Goal: Task Accomplishment & Management: Use online tool/utility

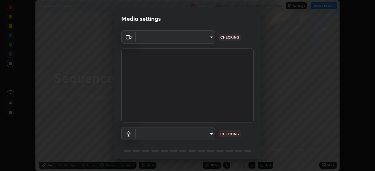
scroll to position [21, 0]
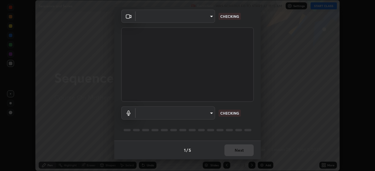
type input "5260417fbd8d98651f8dda74b4ea68ab8612a7b9d7feee88f1cdd4658478995c"
type input "default"
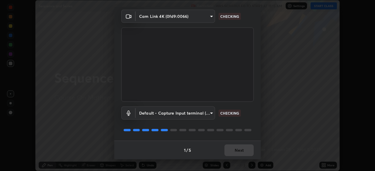
click at [203, 18] on body "Erase all Sequence and Series Recording WAS SCHEDULED TO START AT 11:15 AM Sett…" at bounding box center [187, 85] width 375 height 171
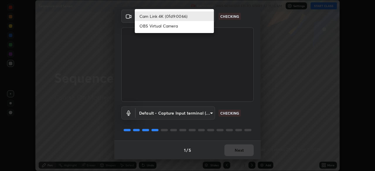
click at [196, 28] on li "OBS Virtual Camera" at bounding box center [174, 26] width 79 height 10
type input "4a823d68f147713f6267711f4e781aa85e1063f3be0ce4580da83b18b67546d2"
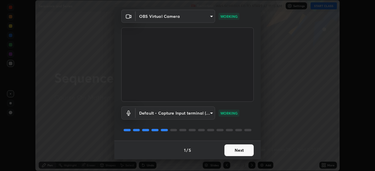
click at [250, 148] on button "Next" at bounding box center [238, 151] width 29 height 12
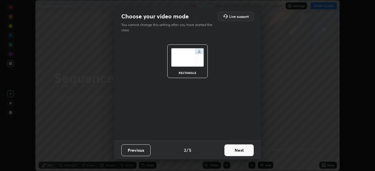
scroll to position [0, 0]
click at [241, 148] on button "Next" at bounding box center [238, 151] width 29 height 12
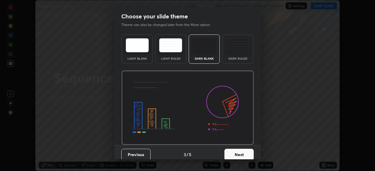
click at [242, 151] on button "Next" at bounding box center [238, 155] width 29 height 12
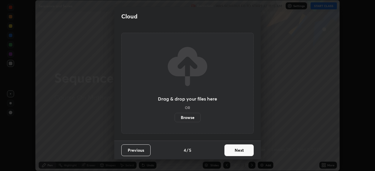
click at [241, 150] on button "Next" at bounding box center [238, 151] width 29 height 12
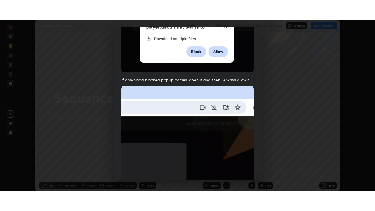
scroll to position [140, 0]
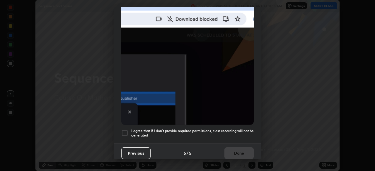
click at [241, 129] on h5 "I agree that if I don't provide required permissions, class recording will not …" at bounding box center [192, 133] width 122 height 9
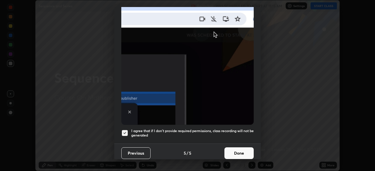
click at [243, 150] on button "Done" at bounding box center [238, 154] width 29 height 12
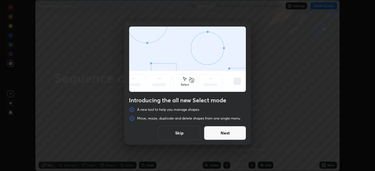
click at [241, 131] on button "Next" at bounding box center [225, 133] width 42 height 14
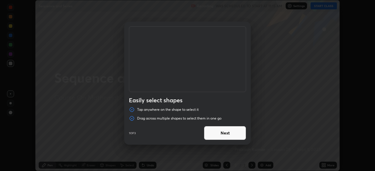
click at [233, 139] on button "Next" at bounding box center [225, 133] width 42 height 14
click at [241, 133] on button "Next" at bounding box center [225, 133] width 42 height 14
click at [231, 139] on button "Done" at bounding box center [225, 133] width 42 height 14
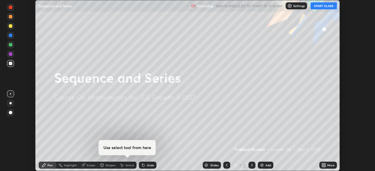
click at [321, 7] on button "START CLASS" at bounding box center [323, 5] width 26 height 7
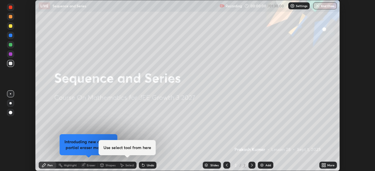
click at [324, 164] on icon at bounding box center [324, 164] width 1 height 1
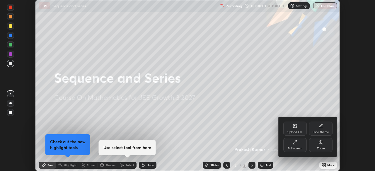
click at [294, 148] on div "Full screen" at bounding box center [294, 148] width 15 height 3
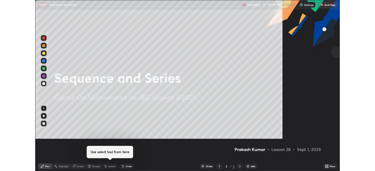
scroll to position [211, 375]
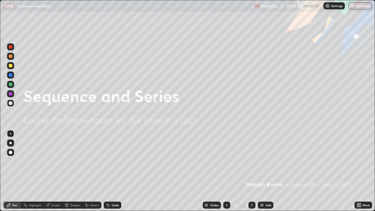
click at [267, 171] on div "Add" at bounding box center [268, 204] width 6 height 3
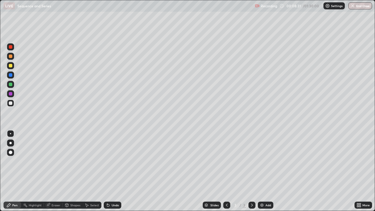
click at [11, 85] on div at bounding box center [11, 85] width 4 height 4
click at [10, 104] on div at bounding box center [11, 103] width 4 height 4
click at [13, 86] on div at bounding box center [10, 84] width 7 height 7
click at [11, 103] on div at bounding box center [11, 103] width 4 height 4
click at [114, 171] on div "Undo" at bounding box center [113, 204] width 18 height 7
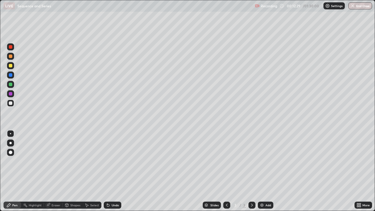
click at [13, 106] on div at bounding box center [10, 103] width 7 height 7
click at [11, 85] on div at bounding box center [11, 85] width 4 height 4
click at [56, 171] on div "Eraser" at bounding box center [56, 204] width 9 height 3
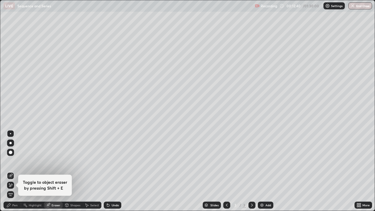
click at [16, 171] on div "Pen" at bounding box center [14, 204] width 5 height 3
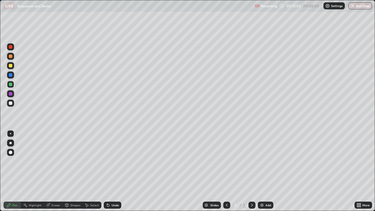
click at [12, 66] on div at bounding box center [11, 66] width 4 height 4
click at [12, 102] on div at bounding box center [11, 103] width 4 height 4
click at [266, 171] on div "Add" at bounding box center [268, 204] width 6 height 3
click at [224, 171] on icon at bounding box center [226, 205] width 5 height 5
click at [251, 171] on icon at bounding box center [251, 205] width 5 height 5
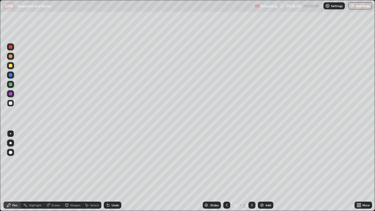
click at [53, 171] on div "Eraser" at bounding box center [56, 204] width 9 height 3
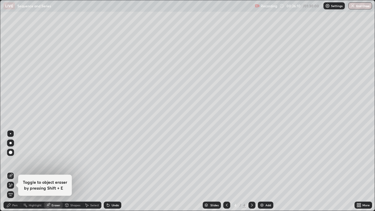
click at [13, 171] on div "Pen" at bounding box center [14, 204] width 5 height 3
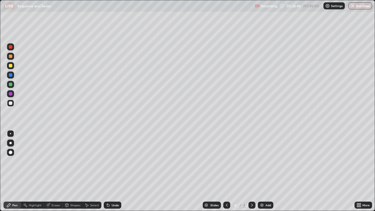
click at [57, 171] on div "Eraser" at bounding box center [56, 204] width 9 height 3
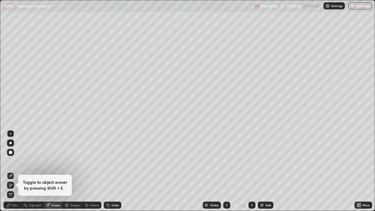
click at [16, 171] on div "Pen" at bounding box center [14, 204] width 5 height 3
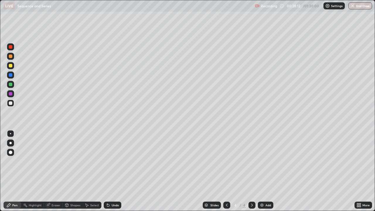
click at [12, 83] on div at bounding box center [11, 85] width 4 height 4
click at [11, 76] on div at bounding box center [11, 75] width 4 height 4
click at [11, 86] on div at bounding box center [11, 85] width 4 height 4
click at [227, 171] on icon at bounding box center [226, 205] width 5 height 5
click at [251, 171] on icon at bounding box center [251, 205] width 5 height 5
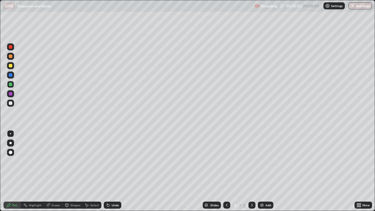
click at [112, 171] on div "Undo" at bounding box center [115, 204] width 7 height 3
click at [113, 171] on div "Undo" at bounding box center [115, 204] width 7 height 3
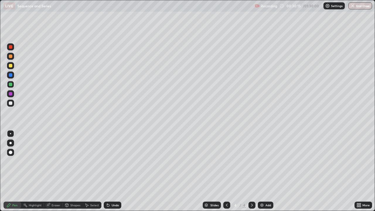
click at [113, 171] on div "Undo" at bounding box center [113, 204] width 18 height 7
click at [112, 171] on div "Undo" at bounding box center [115, 204] width 7 height 3
click at [226, 171] on icon at bounding box center [226, 205] width 5 height 5
click at [251, 171] on icon at bounding box center [251, 205] width 5 height 5
click at [10, 103] on div at bounding box center [11, 103] width 4 height 4
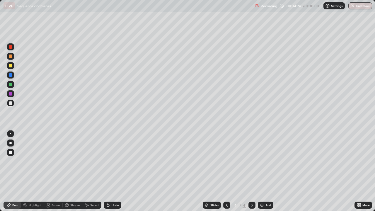
click at [11, 68] on div at bounding box center [10, 65] width 7 height 7
click at [116, 171] on div "Undo" at bounding box center [113, 204] width 18 height 7
click at [115, 171] on div "Undo" at bounding box center [113, 204] width 18 height 7
click at [114, 171] on div "Undo" at bounding box center [115, 204] width 7 height 3
click at [229, 171] on div at bounding box center [226, 205] width 7 height 12
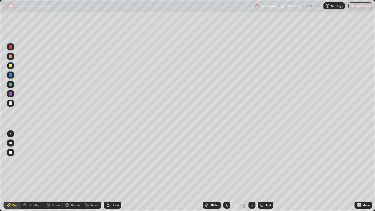
click at [9, 56] on div at bounding box center [11, 56] width 4 height 4
click at [252, 171] on icon at bounding box center [251, 205] width 5 height 5
click at [266, 171] on div "Add" at bounding box center [268, 204] width 6 height 3
click at [10, 104] on div at bounding box center [11, 103] width 4 height 4
click at [10, 85] on div at bounding box center [11, 85] width 4 height 4
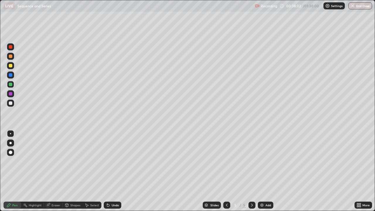
click at [229, 171] on div at bounding box center [226, 204] width 7 height 7
click at [258, 171] on div "Add" at bounding box center [266, 204] width 16 height 7
click at [226, 171] on icon at bounding box center [226, 205] width 5 height 5
click at [252, 171] on icon at bounding box center [252, 204] width 2 height 3
click at [251, 171] on icon at bounding box center [251, 205] width 5 height 5
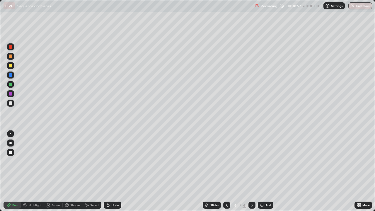
click at [12, 104] on div at bounding box center [11, 103] width 4 height 4
click at [112, 171] on div "Undo" at bounding box center [115, 204] width 7 height 3
click at [73, 171] on div "Shapes" at bounding box center [75, 204] width 10 height 3
click at [18, 171] on div "Pen" at bounding box center [13, 204] width 18 height 7
click at [11, 83] on div at bounding box center [11, 85] width 4 height 4
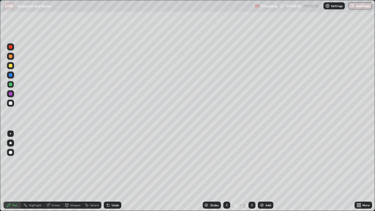
click at [11, 66] on div at bounding box center [11, 66] width 4 height 4
click at [12, 104] on div at bounding box center [11, 103] width 4 height 4
click at [268, 171] on div "Add" at bounding box center [268, 204] width 6 height 3
click at [10, 66] on div at bounding box center [11, 66] width 4 height 4
click at [11, 103] on div at bounding box center [11, 103] width 4 height 4
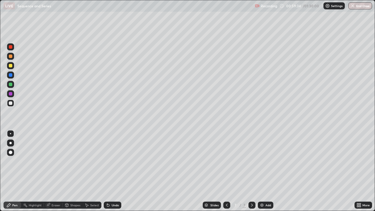
click at [10, 66] on div at bounding box center [11, 66] width 4 height 4
click at [10, 93] on div at bounding box center [11, 94] width 4 height 4
click at [8, 65] on div at bounding box center [10, 65] width 7 height 7
click at [10, 84] on div at bounding box center [11, 85] width 4 height 4
click at [11, 66] on div at bounding box center [11, 66] width 4 height 4
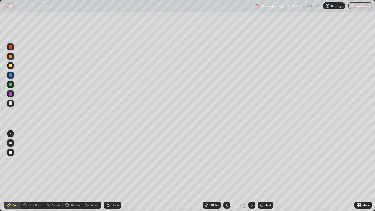
click at [12, 103] on div at bounding box center [11, 103] width 4 height 4
click at [54, 171] on div "Eraser" at bounding box center [53, 204] width 19 height 7
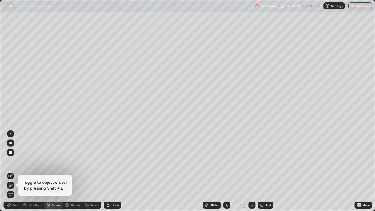
click at [12, 171] on div "Pen" at bounding box center [14, 204] width 5 height 3
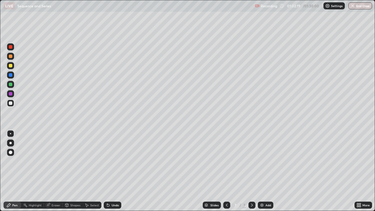
click at [52, 171] on div "Eraser" at bounding box center [56, 204] width 9 height 3
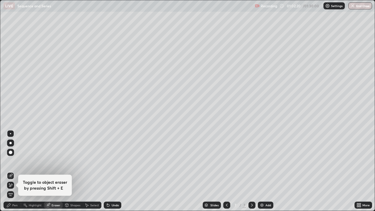
click at [8, 171] on icon at bounding box center [8, 205] width 5 height 5
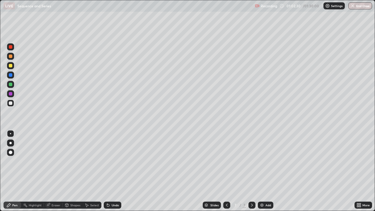
click at [10, 85] on div at bounding box center [11, 85] width 4 height 4
click at [11, 66] on div at bounding box center [11, 66] width 4 height 4
click at [11, 85] on div at bounding box center [11, 85] width 4 height 4
click at [10, 102] on div at bounding box center [11, 103] width 4 height 4
click at [265, 171] on div "Add" at bounding box center [268, 204] width 6 height 3
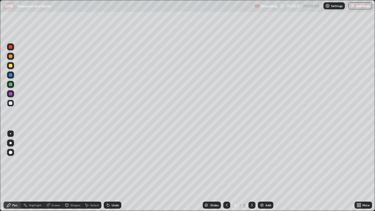
click at [114, 171] on div "Undo" at bounding box center [113, 204] width 18 height 7
click at [116, 171] on div "Undo" at bounding box center [115, 204] width 7 height 3
click at [115, 171] on div "Undo" at bounding box center [115, 204] width 7 height 3
click at [53, 171] on div "Eraser" at bounding box center [56, 204] width 9 height 3
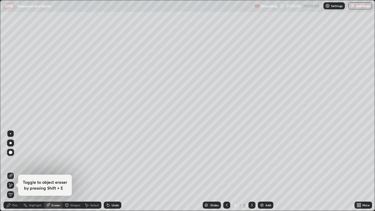
click at [13, 171] on div "Pen" at bounding box center [13, 204] width 18 height 7
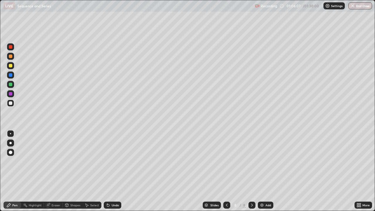
click at [113, 171] on div "Undo" at bounding box center [113, 204] width 18 height 7
click at [74, 171] on div "Shapes" at bounding box center [75, 204] width 10 height 3
click at [11, 95] on div at bounding box center [11, 94] width 4 height 4
click at [16, 171] on div "Pen" at bounding box center [14, 204] width 5 height 3
click at [11, 105] on div at bounding box center [10, 103] width 7 height 7
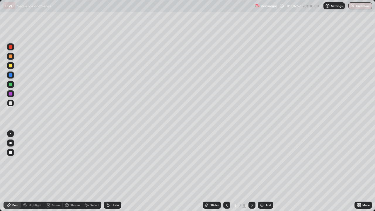
click at [11, 66] on div at bounding box center [11, 66] width 4 height 4
click at [226, 171] on icon at bounding box center [226, 205] width 5 height 5
click at [112, 171] on div "Undo" at bounding box center [115, 204] width 7 height 3
click at [108, 171] on icon at bounding box center [108, 205] width 5 height 5
click at [109, 171] on div "Undo" at bounding box center [113, 204] width 18 height 7
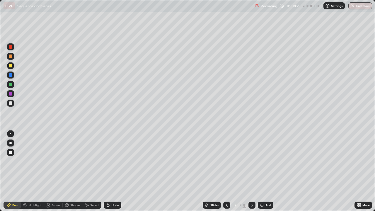
click at [55, 171] on div "Eraser" at bounding box center [56, 204] width 9 height 3
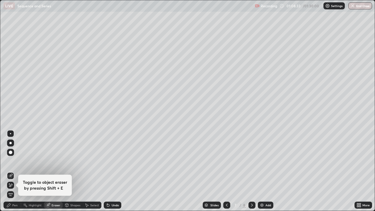
click at [13, 171] on div "Pen" at bounding box center [14, 204] width 5 height 3
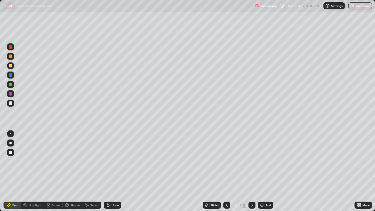
click at [13, 105] on div at bounding box center [10, 103] width 7 height 7
click at [55, 171] on div "Eraser" at bounding box center [56, 204] width 9 height 3
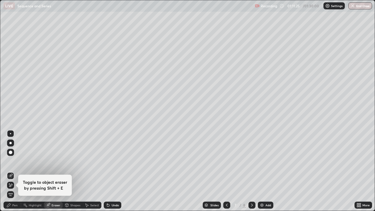
click at [13, 171] on div "Pen" at bounding box center [13, 204] width 18 height 7
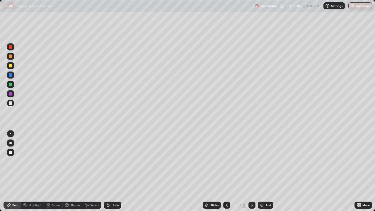
click at [54, 171] on div "Eraser" at bounding box center [53, 204] width 19 height 7
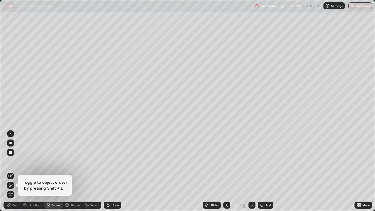
click at [53, 171] on div "Eraser" at bounding box center [53, 204] width 19 height 7
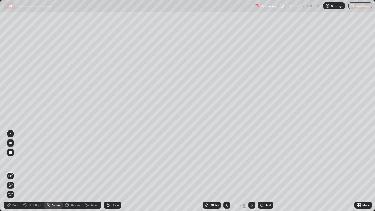
click at [16, 171] on div "Pen" at bounding box center [14, 204] width 5 height 3
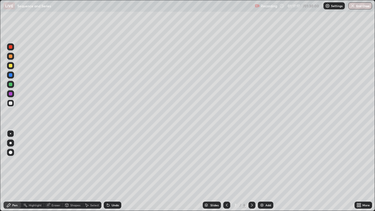
click at [253, 171] on div at bounding box center [251, 204] width 7 height 7
click at [11, 103] on div at bounding box center [11, 103] width 4 height 4
click at [363, 171] on div "More" at bounding box center [365, 204] width 7 height 3
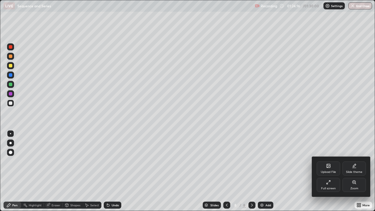
click at [330, 171] on icon at bounding box center [328, 182] width 5 height 5
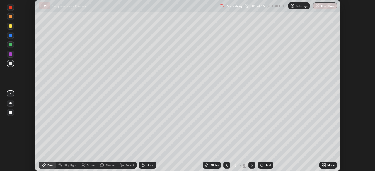
scroll to position [29095, 28892]
click at [327, 4] on button "End Class" at bounding box center [325, 5] width 24 height 7
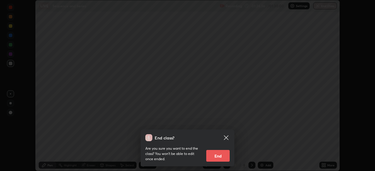
click at [219, 155] on button "End" at bounding box center [217, 156] width 23 height 12
